Goal: Navigation & Orientation: Find specific page/section

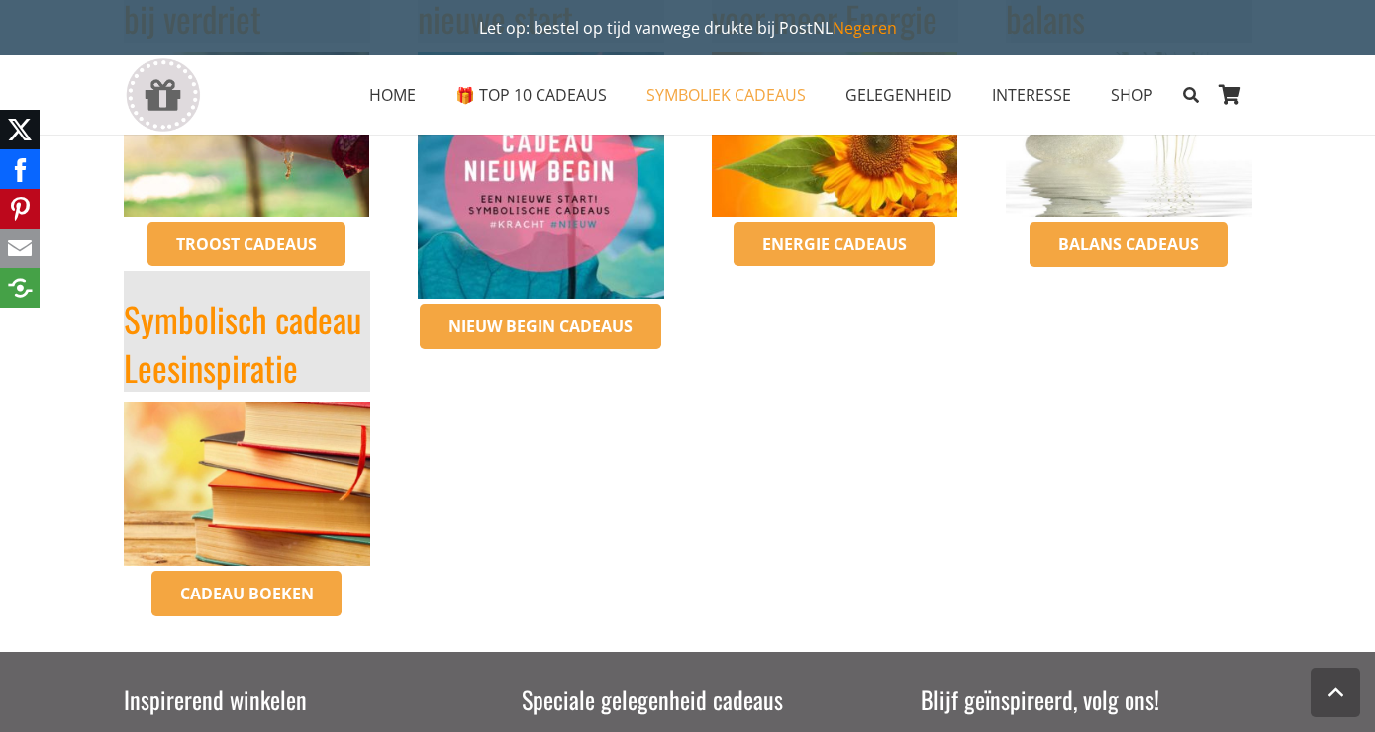
scroll to position [748, 0]
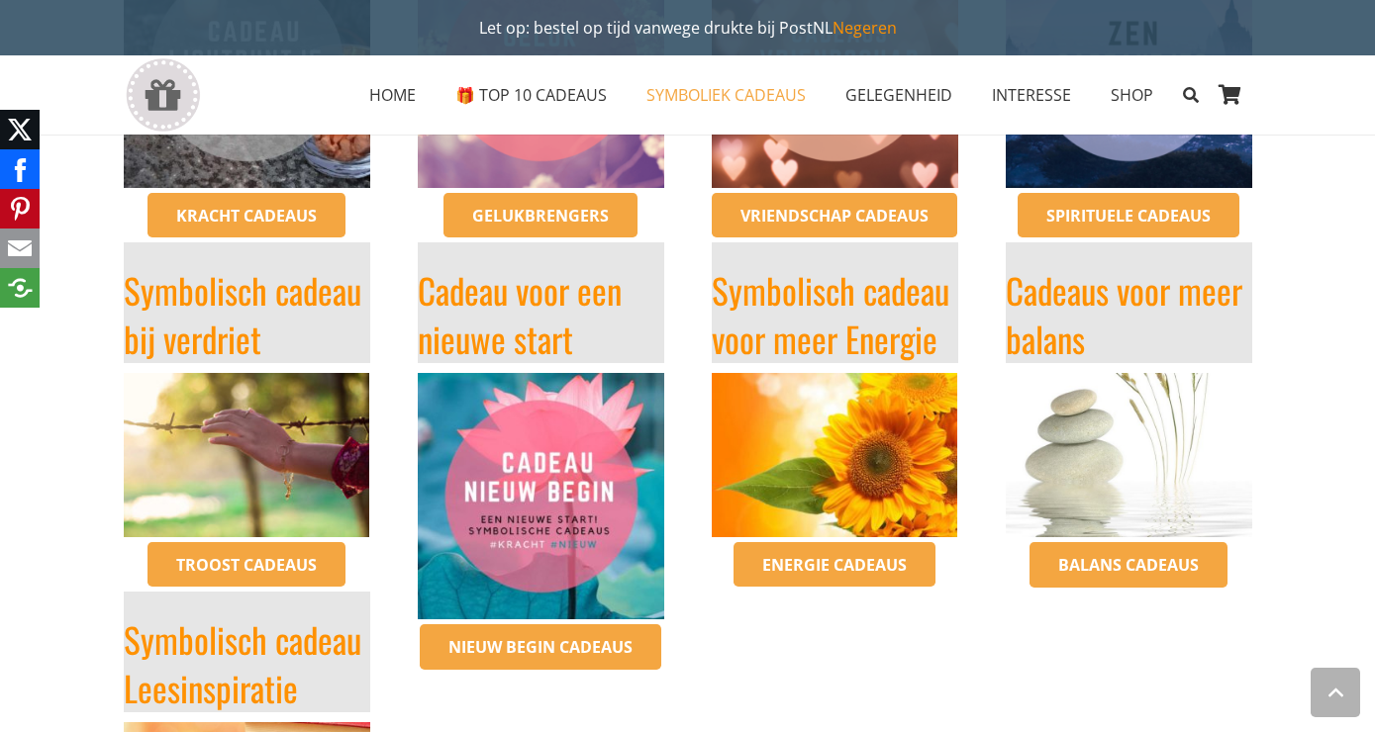
click at [573, 317] on h1 "Cadeau voor een nieuwe start" at bounding box center [541, 302] width 246 height 121
click at [559, 647] on span "Nieuw begin cadeaus" at bounding box center [540, 647] width 184 height 22
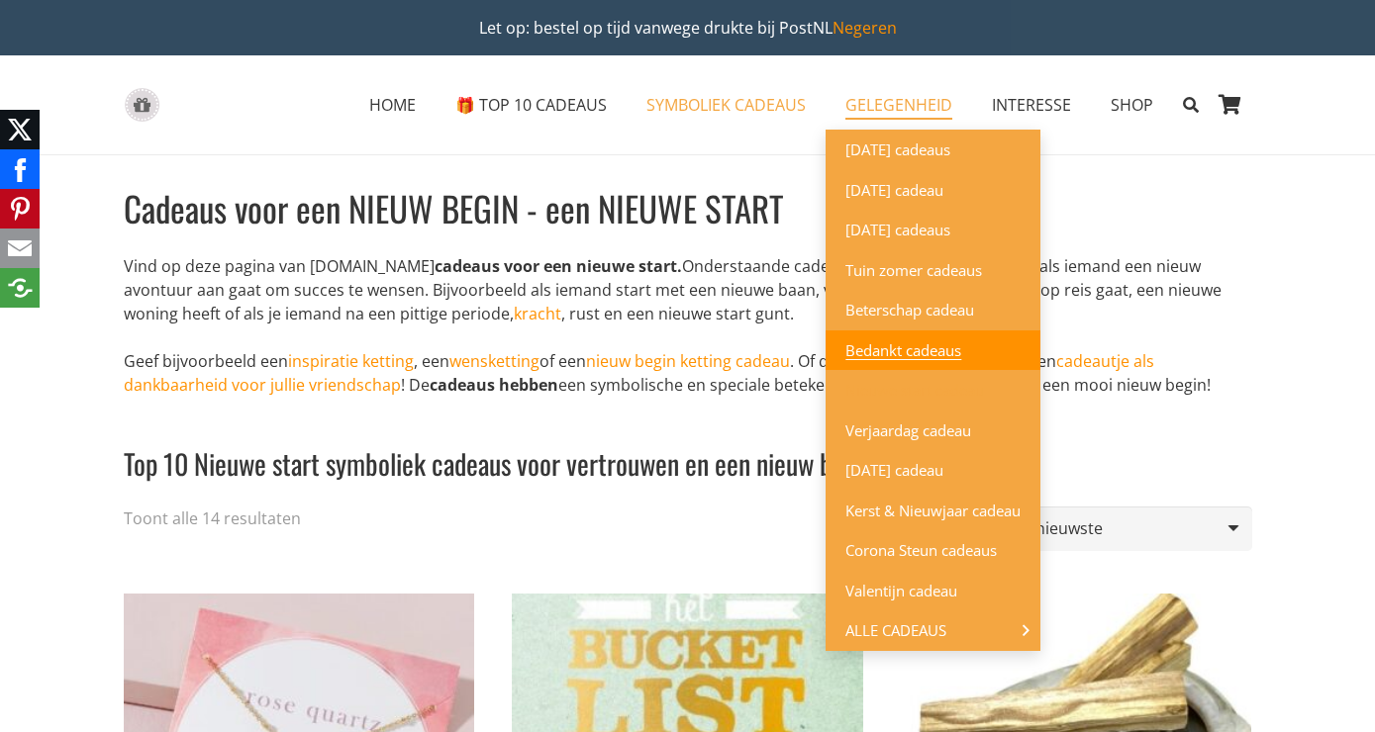
click at [902, 352] on span "Bedankt cadeaus" at bounding box center [903, 350] width 116 height 20
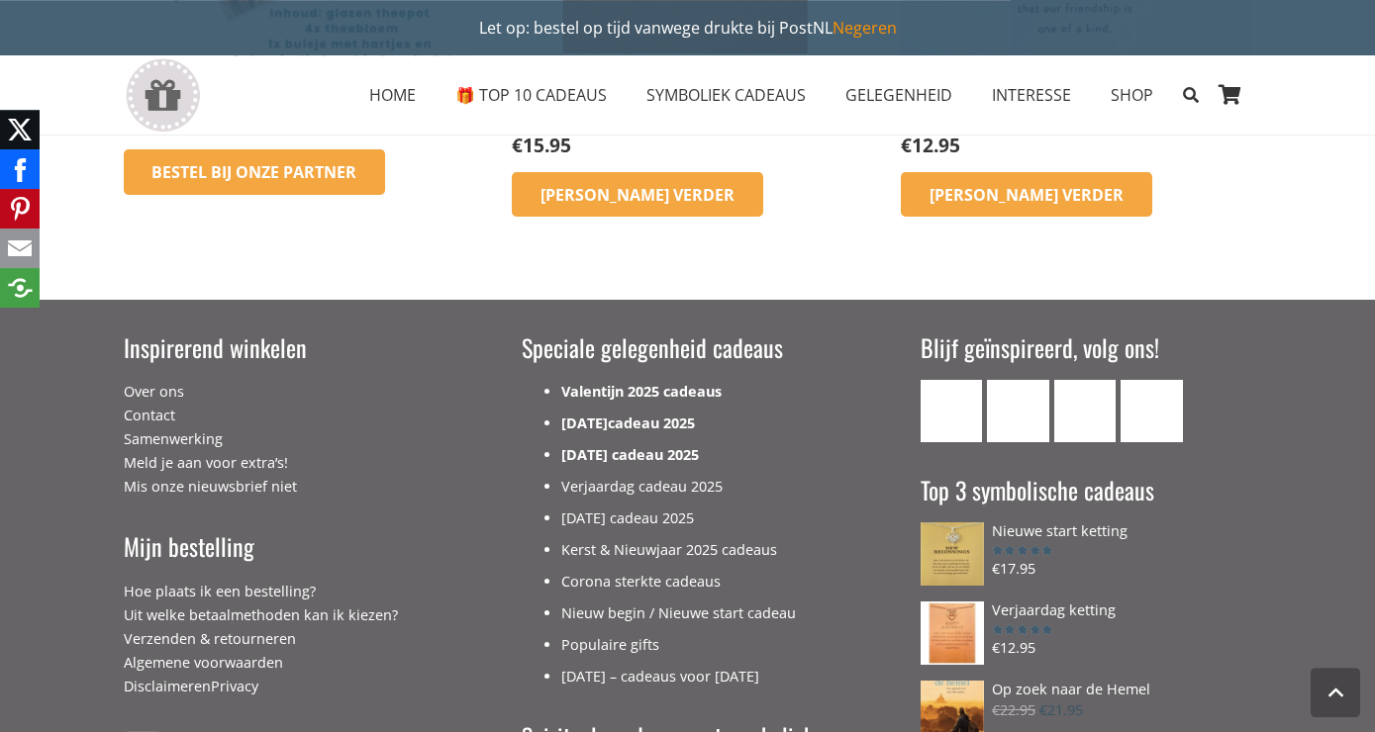
scroll to position [1497, 0]
